Goal: Task Accomplishment & Management: Use online tool/utility

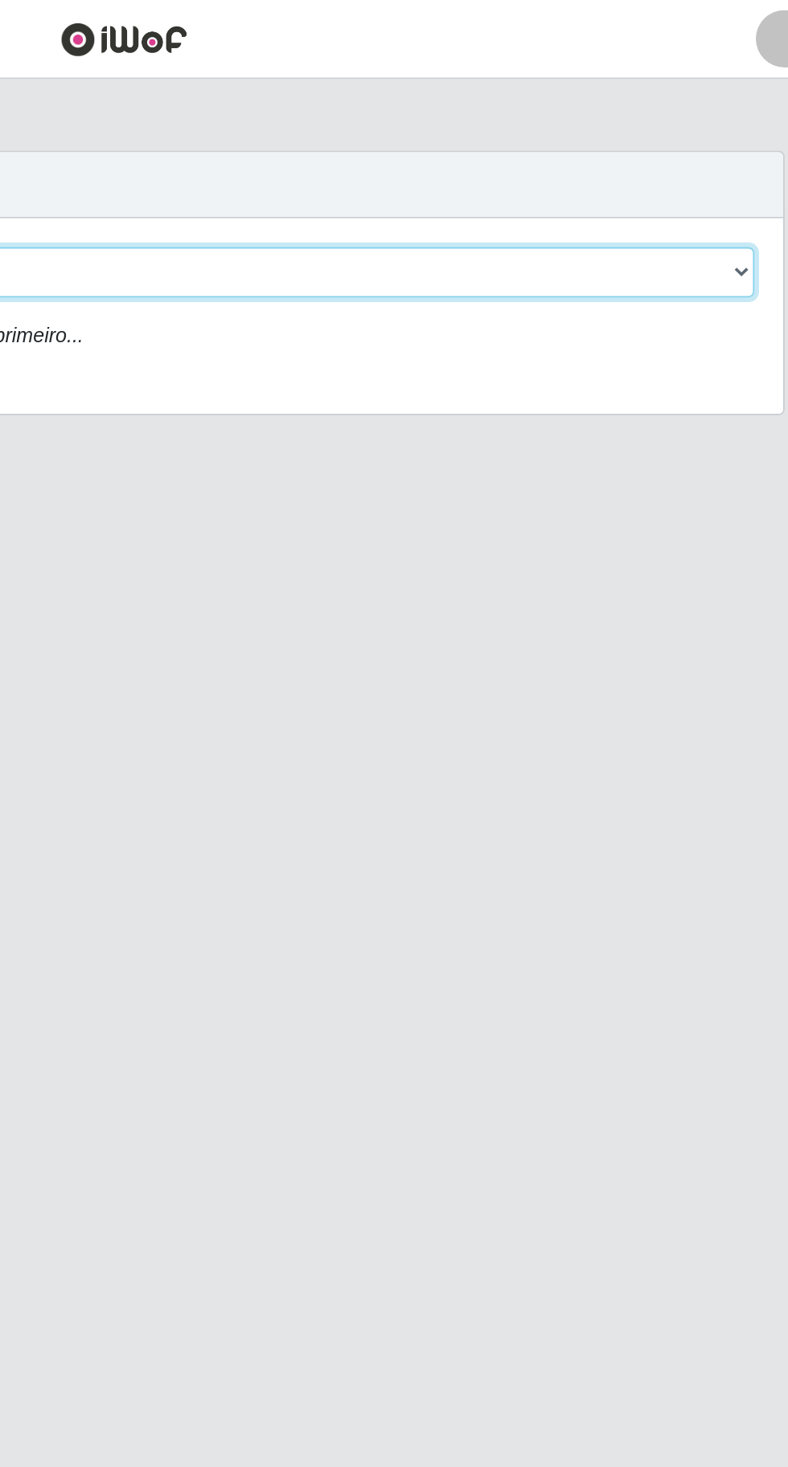
click at [567, 140] on select "[Selecione...] Extraplus - [GEOGRAPHIC_DATA] 03 - [GEOGRAPHIC_DATA]" at bounding box center [484, 152] width 523 height 28
select select "468"
click at [223, 138] on select "[Selecione...] Extraplus - [GEOGRAPHIC_DATA] 03 - [GEOGRAPHIC_DATA]" at bounding box center [484, 152] width 523 height 28
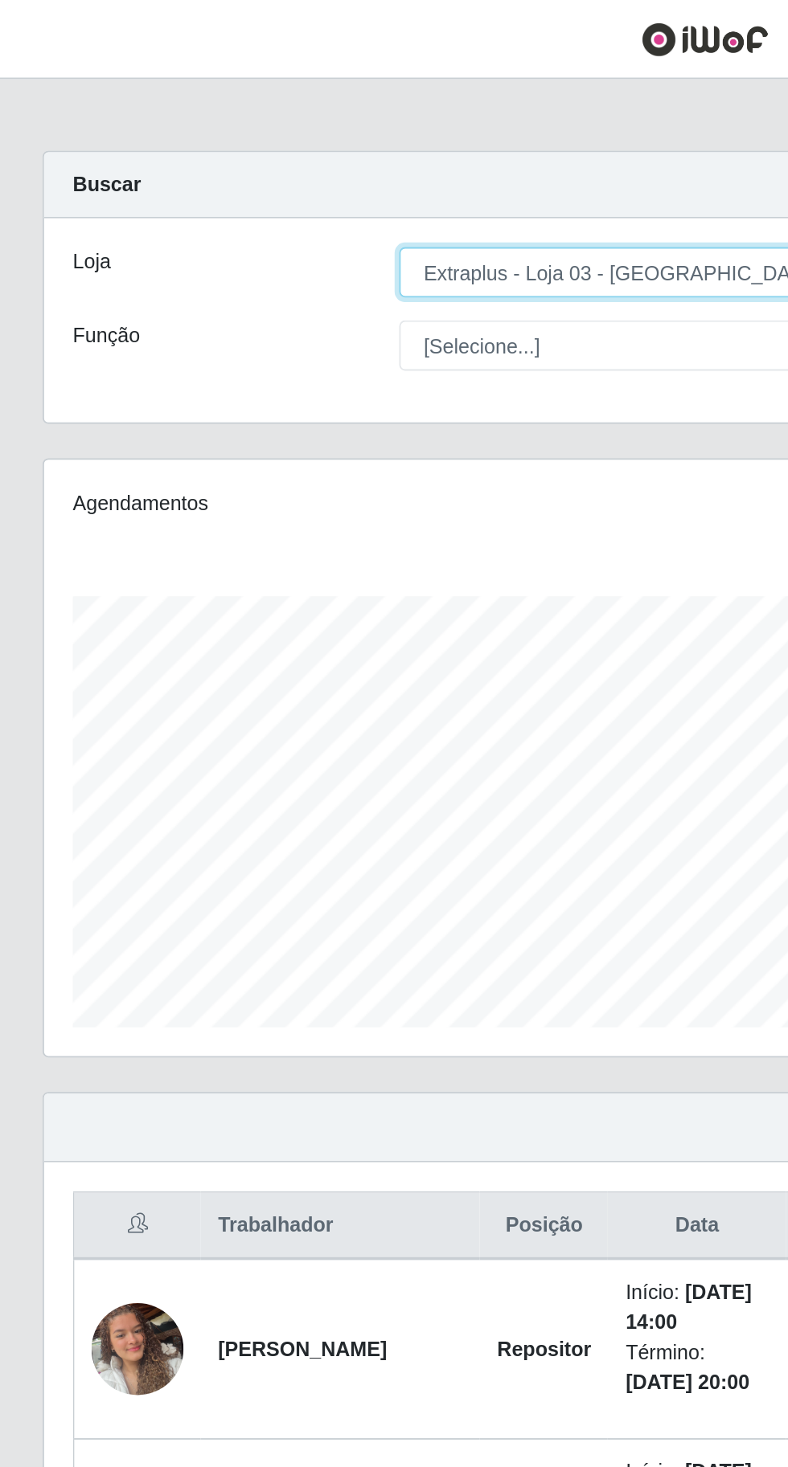
scroll to position [333, 738]
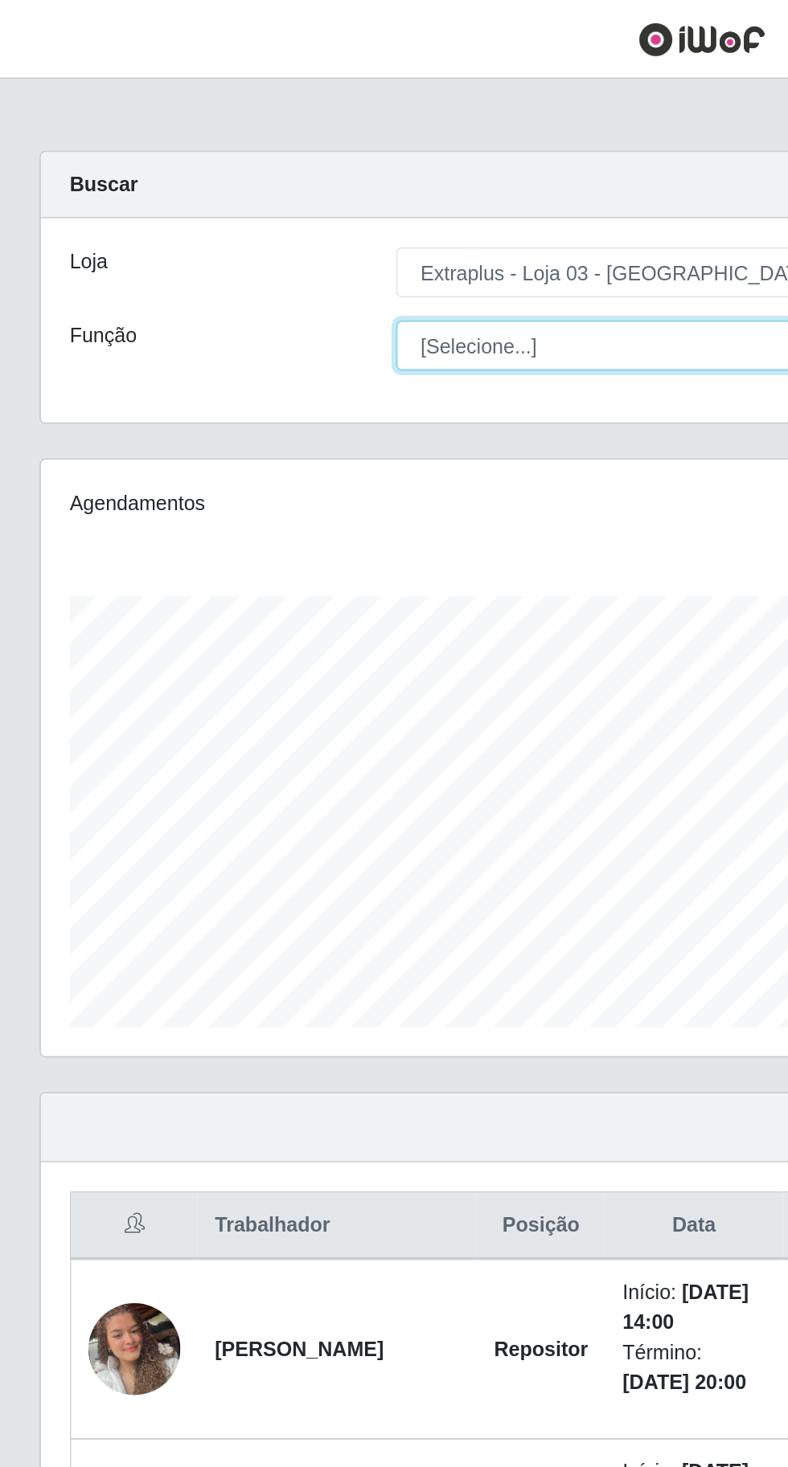
click at [340, 181] on select "[Selecione...] Repositor Repositor + Repositor ++" at bounding box center [484, 193] width 523 height 28
click at [223, 179] on select "[Selecione...] Repositor Repositor + Repositor ++" at bounding box center [484, 193] width 523 height 28
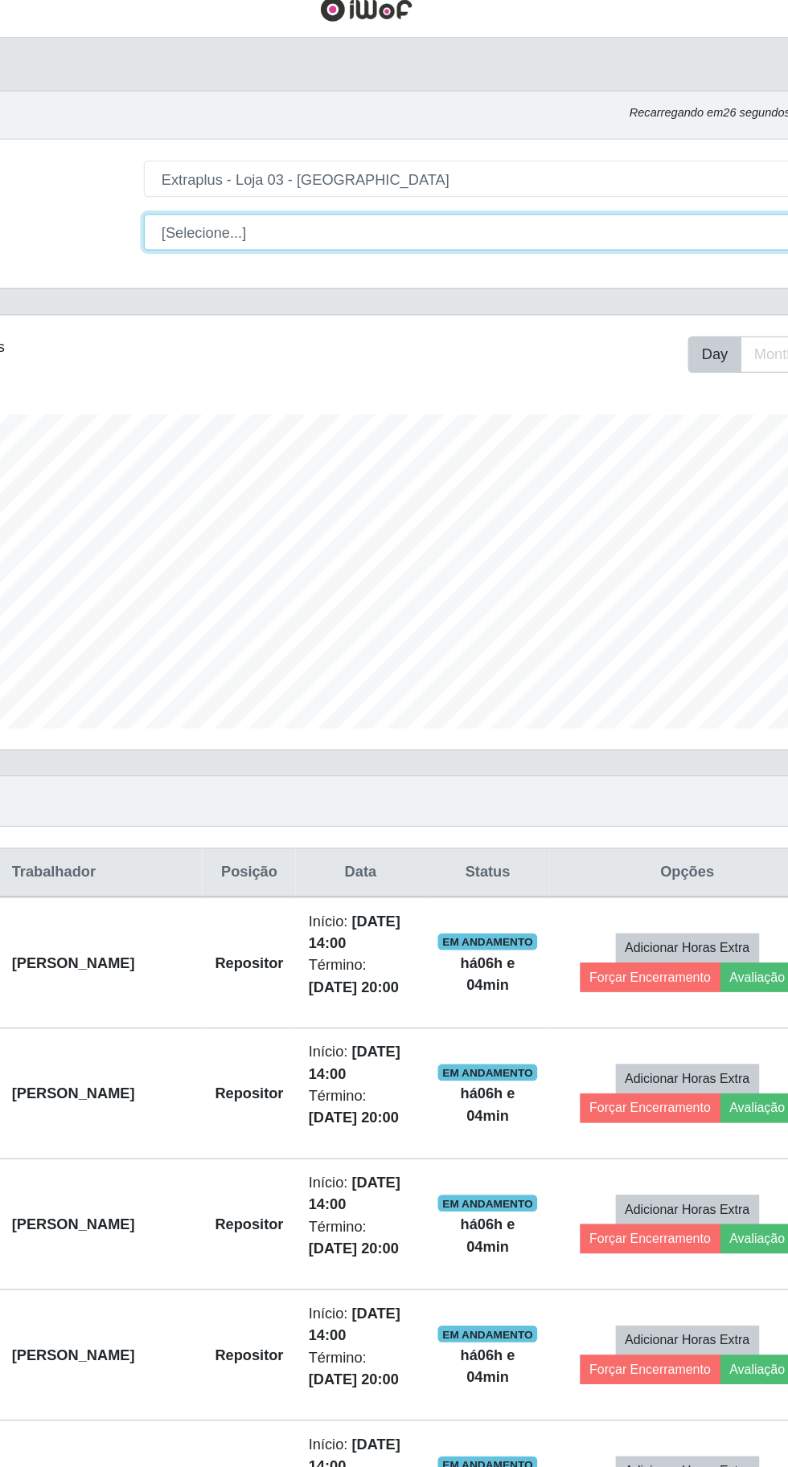
scroll to position [0, 0]
